Goal: Information Seeking & Learning: Understand process/instructions

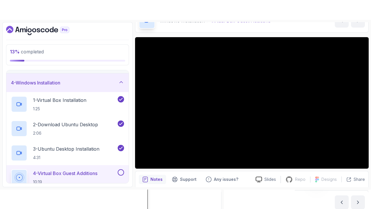
scroll to position [35, 0]
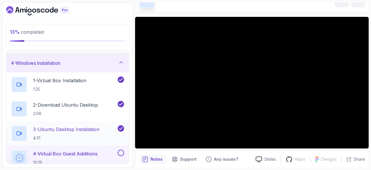
click at [54, 135] on p "4:31" at bounding box center [66, 138] width 66 height 6
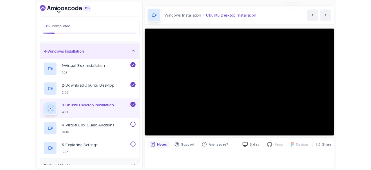
scroll to position [35, 0]
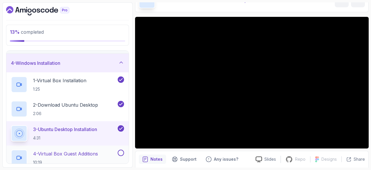
click at [64, 153] on p "4 - Virtual Box Guest Additions" at bounding box center [65, 153] width 65 height 7
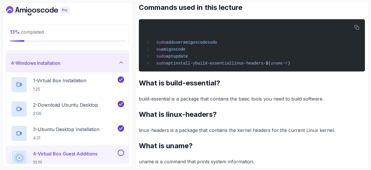
scroll to position [234, 0]
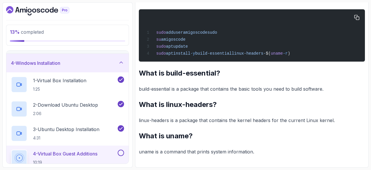
click at [206, 54] on span "build-essential" at bounding box center [213, 53] width 37 height 5
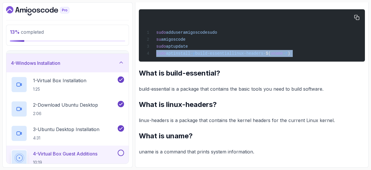
click at [206, 54] on span "build-essential" at bounding box center [213, 53] width 37 height 5
copy div "sudo apt install -y build-essential linux-headers- $( uname -r )"
click at [292, 56] on div "sudo adduser amigoscode sudo su amigoscode sudo apt update sudo apt install -y …" at bounding box center [251, 35] width 217 height 45
drag, startPoint x: 294, startPoint y: 52, endPoint x: 154, endPoint y: 53, distance: 140.6
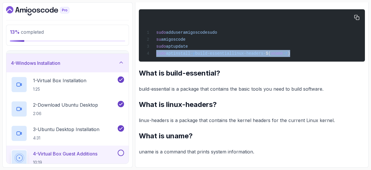
click at [154, 53] on div "sudo adduser amigoscode sudo su amigoscode sudo apt update sudo apt install -y …" at bounding box center [251, 35] width 217 height 45
copy span "sudo apt install -y build-essential linux-headers- $( uname -r )"
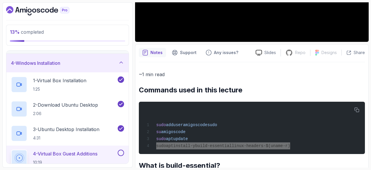
scroll to position [139, 0]
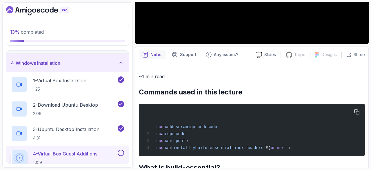
click at [334, 141] on div "sudo adduser amigoscode sudo su amigoscode sudo apt update sudo apt install -y …" at bounding box center [251, 129] width 217 height 45
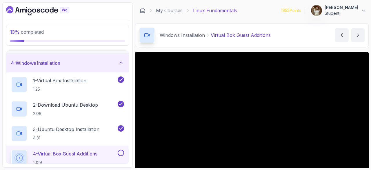
drag, startPoint x: 229, startPoint y: 80, endPoint x: 325, endPoint y: 37, distance: 105.2
click at [325, 37] on div "Windows Installation Virtual Box Guest Additions Virtual Box Guest Additions by…" at bounding box center [252, 35] width 234 height 24
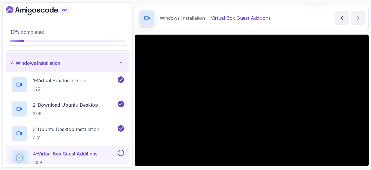
scroll to position [17, 0]
